Goal: Check status

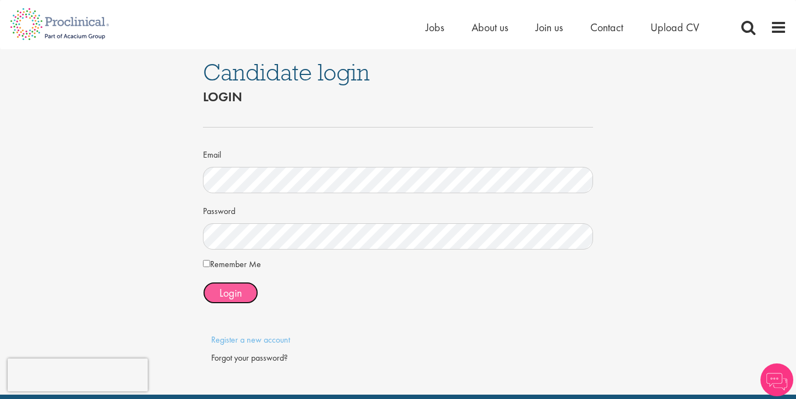
click at [230, 293] on span "Login" at bounding box center [230, 293] width 22 height 14
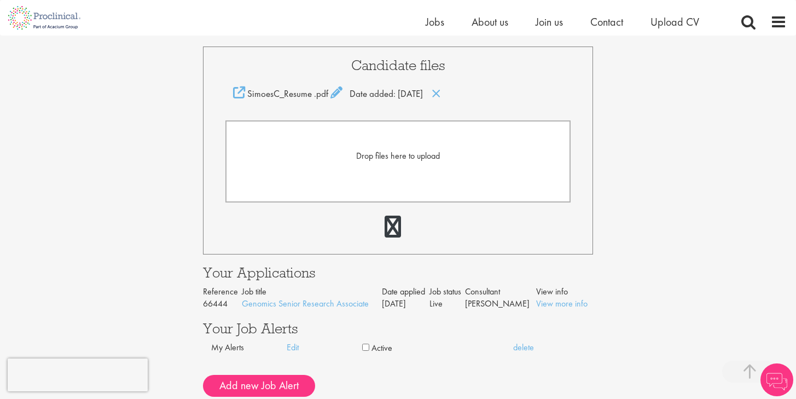
scroll to position [269, 0]
click at [582, 299] on link "View more info" at bounding box center [561, 304] width 51 height 11
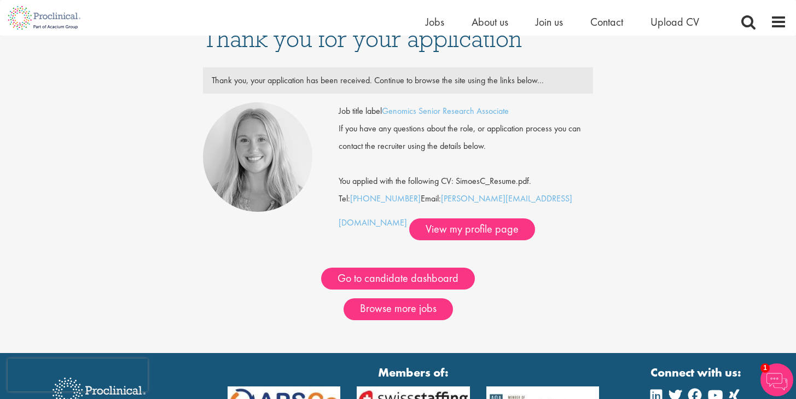
scroll to position [21, 0]
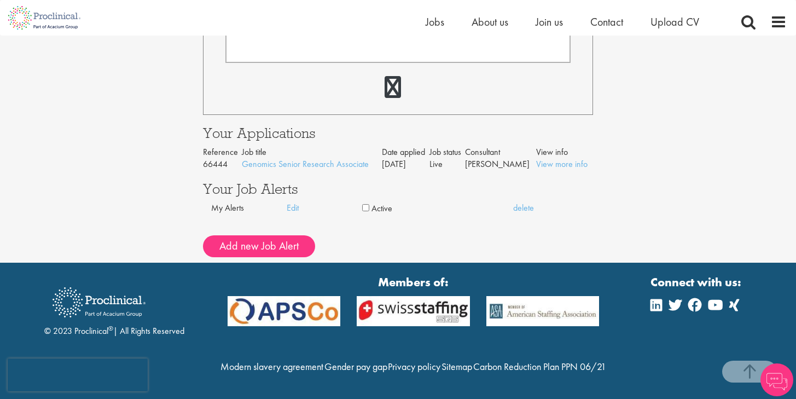
scroll to position [415, 0]
drag, startPoint x: 408, startPoint y: 137, endPoint x: 473, endPoint y: 147, distance: 65.8
click at [473, 158] on tr "66444 Genomics Senior Research Associate 25 Jul 25 Live Shannon Briggs View mor…" at bounding box center [398, 164] width 390 height 13
